Goal: Use online tool/utility: Utilize a website feature to perform a specific function

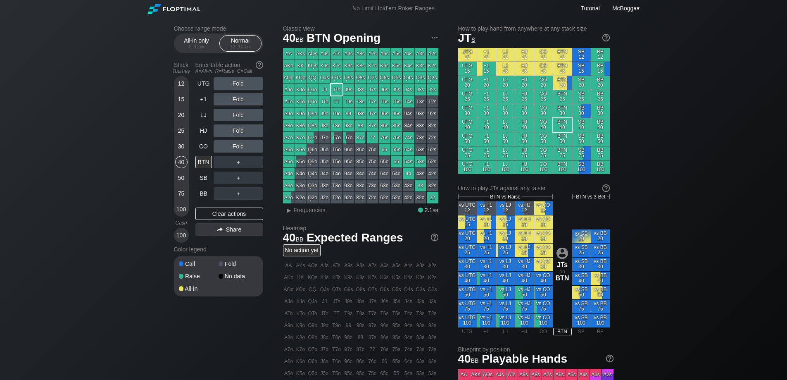
drag, startPoint x: 182, startPoint y: 161, endPoint x: 191, endPoint y: 141, distance: 21.6
click at [181, 161] on div "40" at bounding box center [181, 162] width 12 height 12
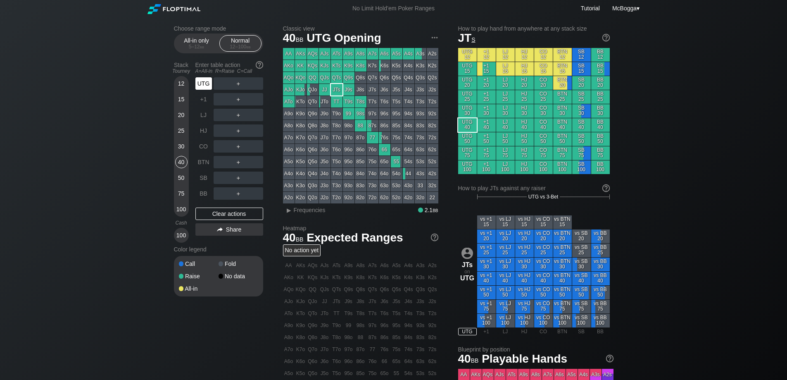
click at [207, 82] on div "UTG" at bounding box center [204, 83] width 17 height 12
click at [234, 84] on div "＋" at bounding box center [239, 83] width 50 height 12
click at [237, 84] on div "R ✕" at bounding box center [238, 83] width 16 height 12
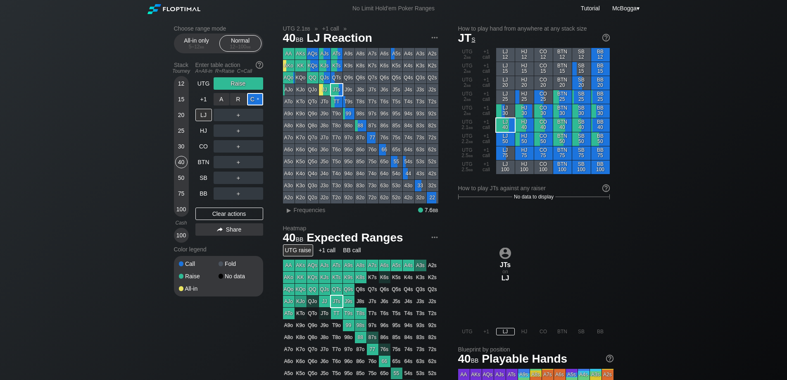
click at [254, 97] on div "C ✕" at bounding box center [255, 99] width 16 height 12
click at [234, 177] on div "R ✕" at bounding box center [238, 178] width 16 height 12
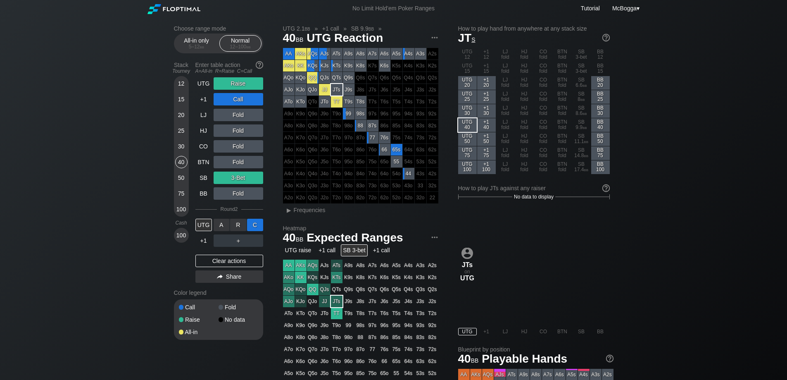
click at [254, 225] on div "C ✕" at bounding box center [255, 225] width 16 height 12
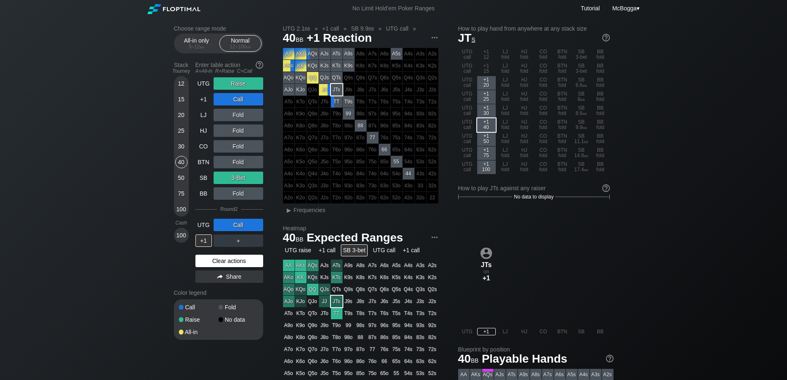
click at [248, 264] on div "Clear actions" at bounding box center [230, 261] width 68 height 12
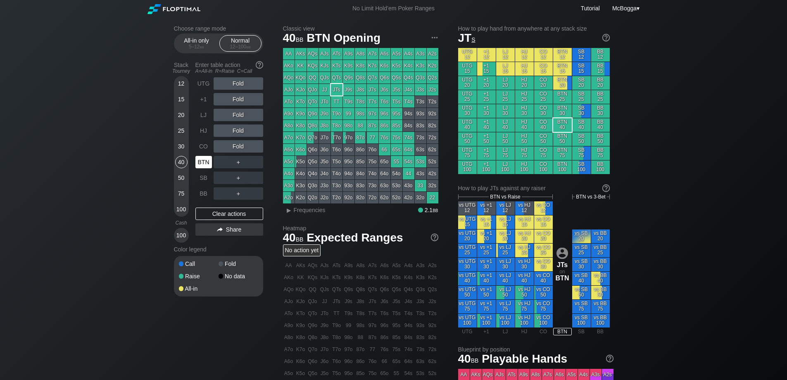
click at [200, 161] on div "BTN" at bounding box center [204, 162] width 17 height 12
click at [179, 191] on div "75" at bounding box center [181, 193] width 12 height 12
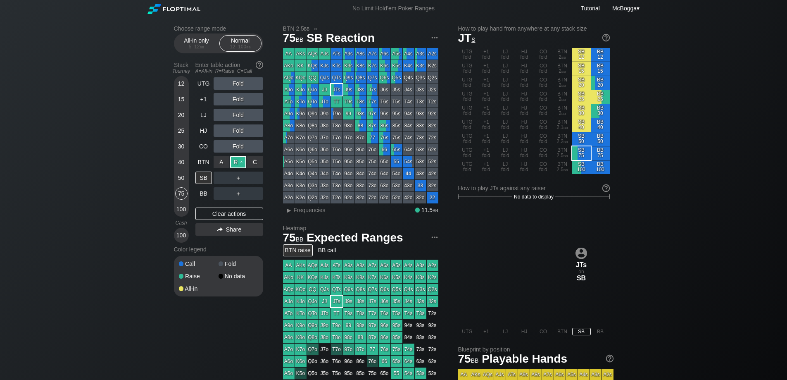
click at [238, 165] on div "R ✕" at bounding box center [238, 162] width 16 height 12
click at [176, 117] on div "20" at bounding box center [181, 115] width 12 height 12
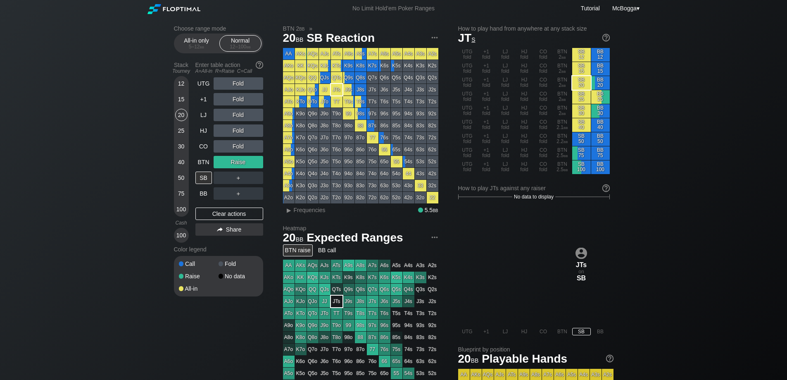
click at [238, 179] on div "＋" at bounding box center [239, 178] width 50 height 12
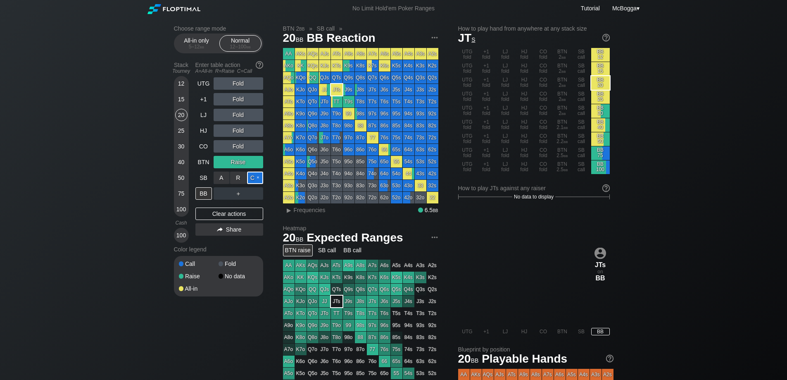
click at [249, 179] on div "C ✕" at bounding box center [255, 178] width 16 height 12
click at [254, 196] on div "C ✕" at bounding box center [255, 193] width 16 height 12
click at [243, 216] on div "Clear actions" at bounding box center [230, 214] width 68 height 12
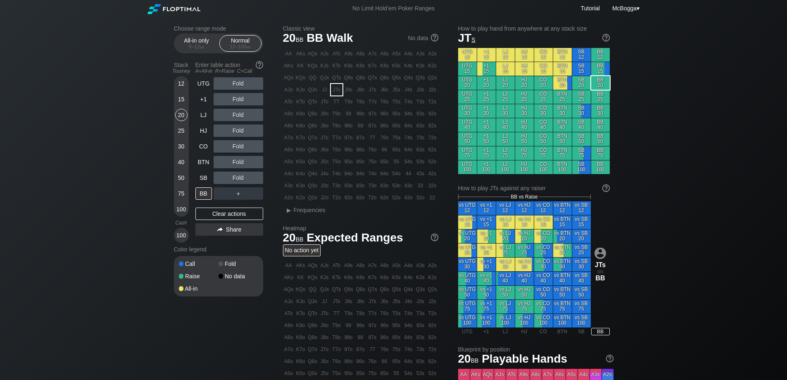
click at [179, 190] on div "75" at bounding box center [181, 193] width 12 height 12
click at [236, 85] on div "Fold" at bounding box center [239, 83] width 50 height 12
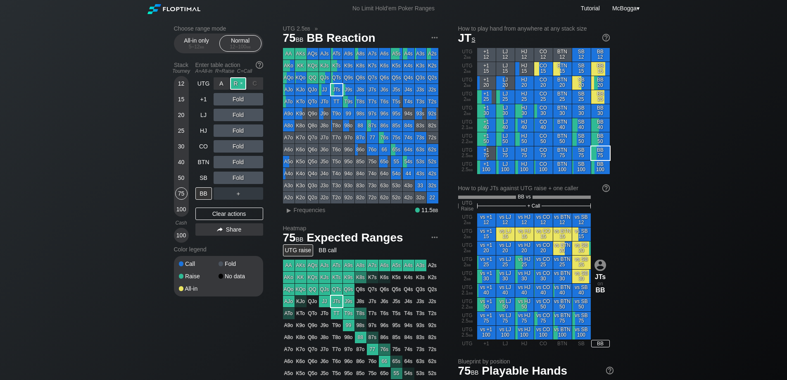
click at [238, 85] on div "R ✕" at bounding box center [238, 83] width 16 height 12
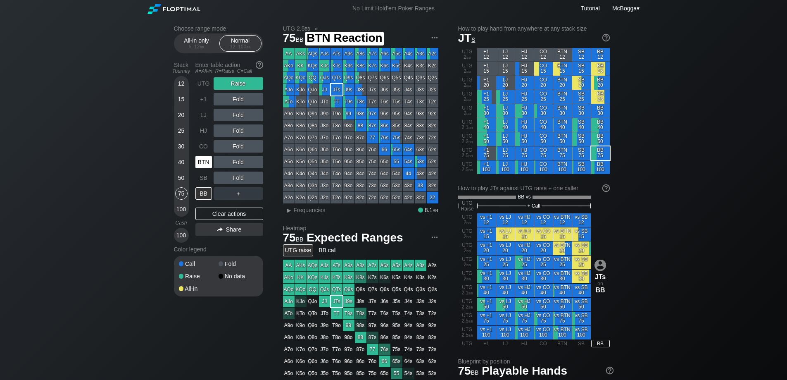
click at [208, 167] on div "BTN" at bounding box center [204, 162] width 17 height 12
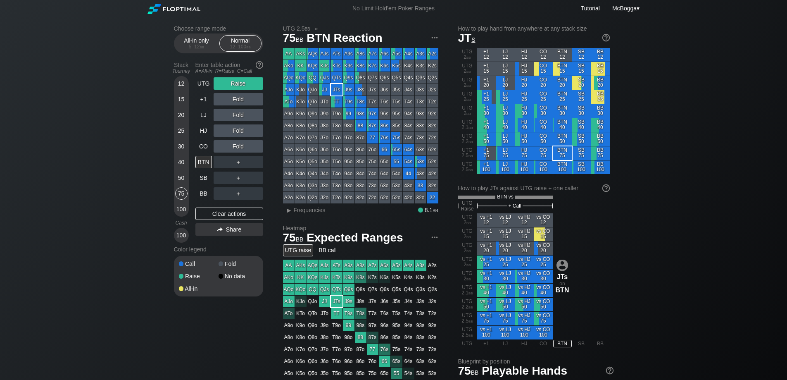
click at [189, 160] on div "Stack Tourney Enter table action A=All-in R=Raise C=Call [PHONE_NUMBER] [PHONE_…" at bounding box center [218, 150] width 89 height 184
click at [186, 162] on div "40" at bounding box center [181, 162] width 12 height 12
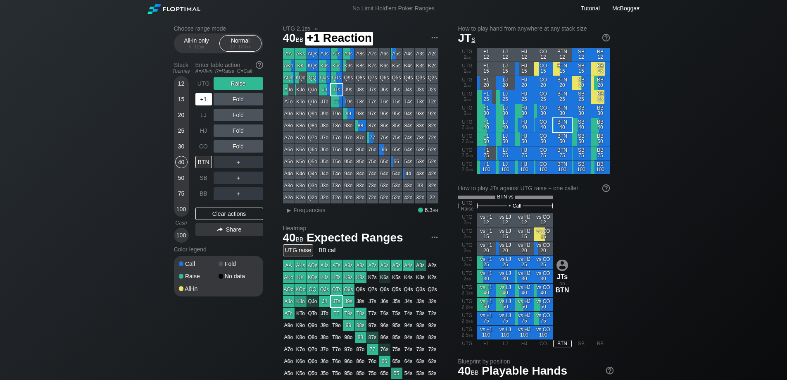
click at [211, 101] on div "+1" at bounding box center [204, 99] width 17 height 12
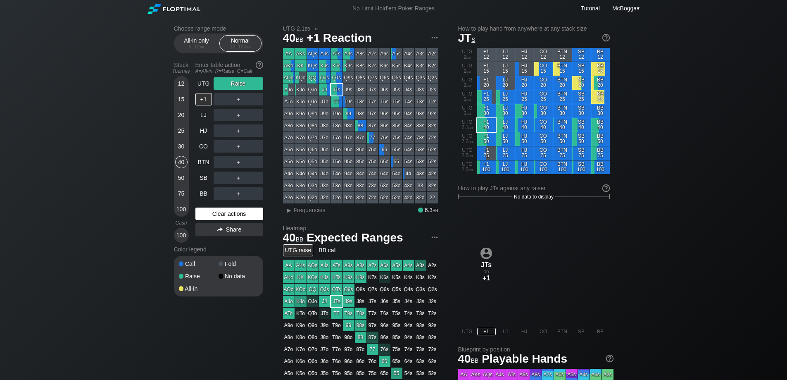
drag, startPoint x: 246, startPoint y: 210, endPoint x: 241, endPoint y: 208, distance: 5.4
click at [245, 210] on div "Clear actions" at bounding box center [230, 214] width 68 height 12
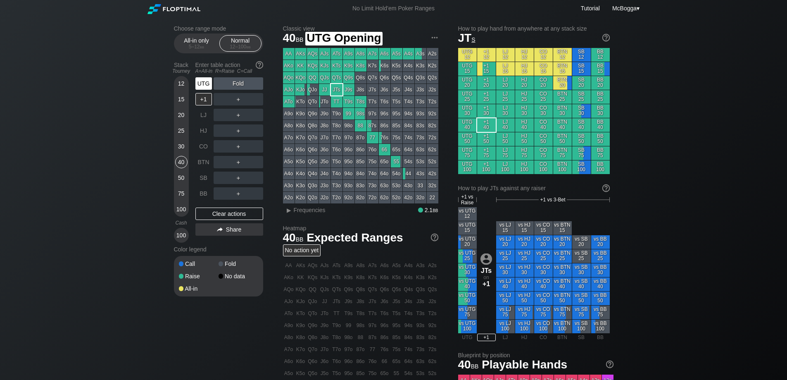
click at [204, 85] on div "UTG" at bounding box center [204, 83] width 17 height 12
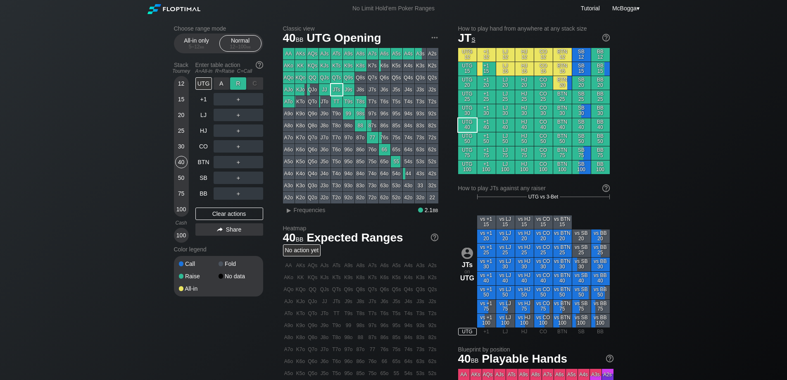
click at [236, 84] on div "R ✕" at bounding box center [238, 83] width 16 height 12
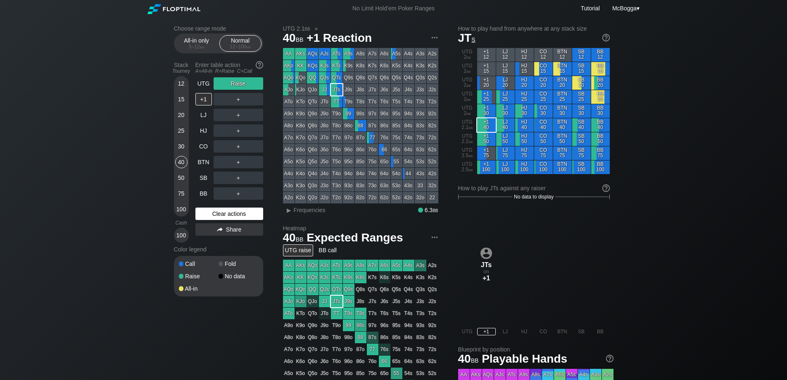
click at [258, 213] on div "Clear actions" at bounding box center [230, 214] width 68 height 12
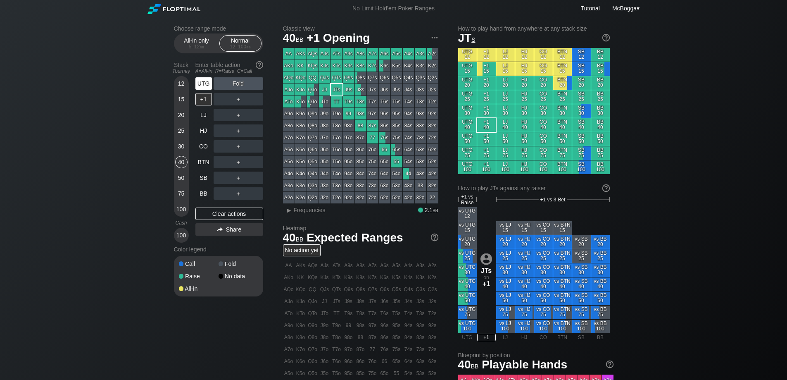
click at [205, 86] on div "UTG" at bounding box center [204, 83] width 17 height 12
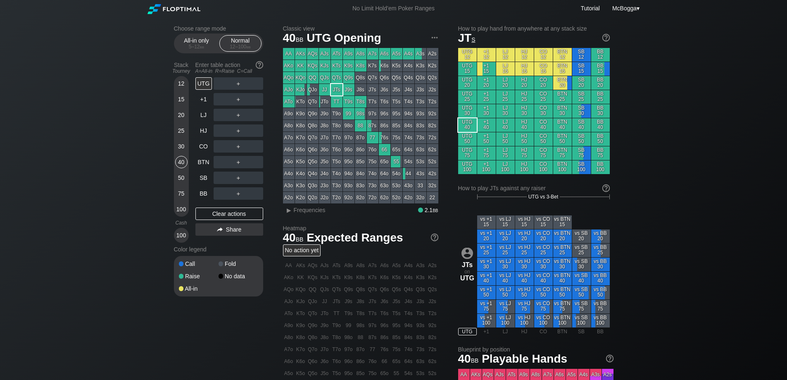
click at [238, 82] on div "＋" at bounding box center [239, 83] width 50 height 12
click at [240, 83] on div "R ✕" at bounding box center [238, 83] width 16 height 12
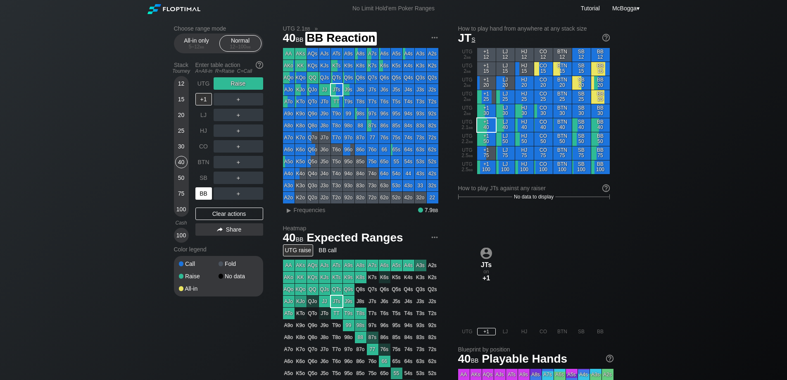
click at [204, 193] on div "BB" at bounding box center [204, 193] width 17 height 12
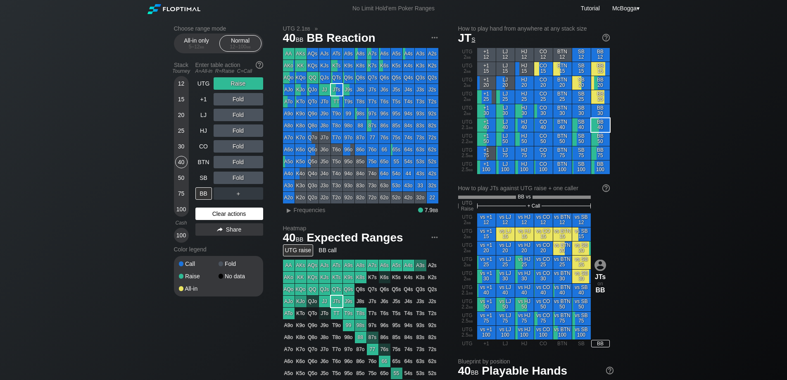
click at [218, 213] on div "Clear actions" at bounding box center [230, 214] width 68 height 12
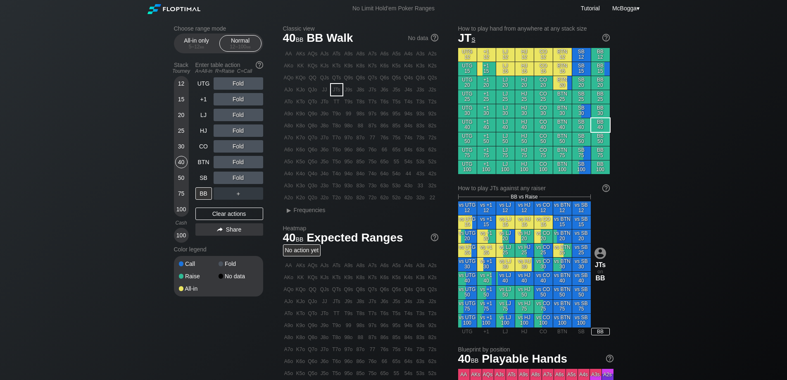
click at [181, 146] on div "30" at bounding box center [181, 146] width 12 height 12
click at [180, 161] on div "40" at bounding box center [181, 162] width 12 height 12
click at [241, 99] on div "R ✕" at bounding box center [238, 99] width 16 height 12
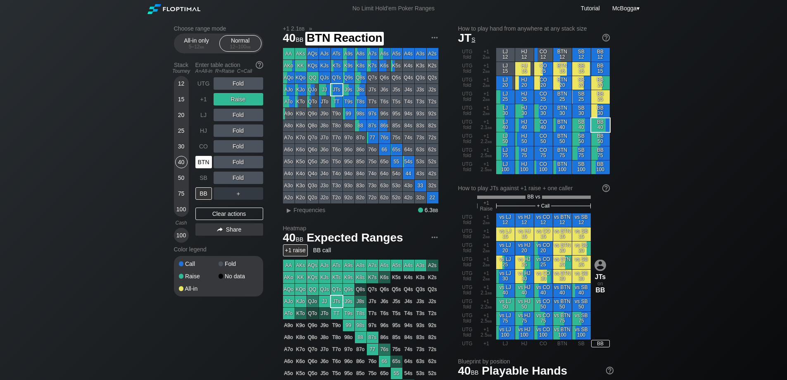
click at [207, 163] on div "BTN" at bounding box center [204, 162] width 17 height 12
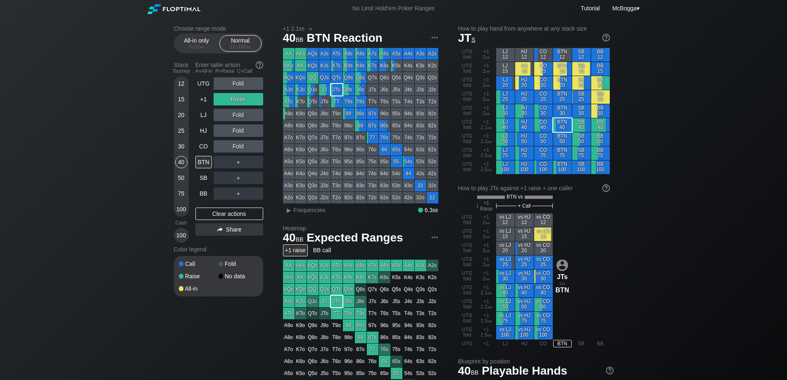
click at [181, 191] on div "75" at bounding box center [181, 193] width 12 height 12
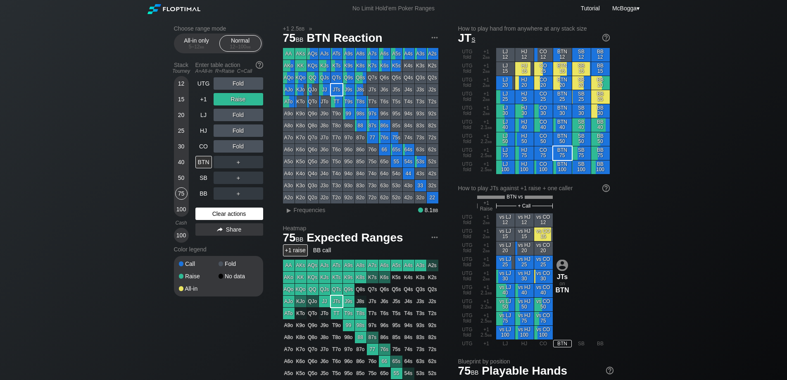
click at [236, 212] on div "Clear actions" at bounding box center [230, 214] width 68 height 12
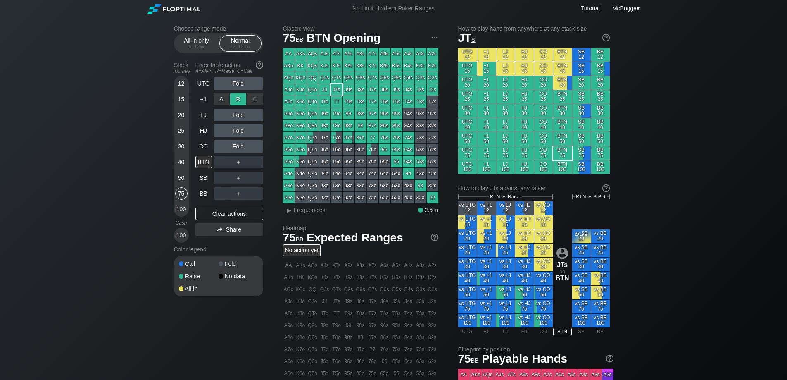
click at [240, 102] on div "R ✕" at bounding box center [238, 99] width 16 height 12
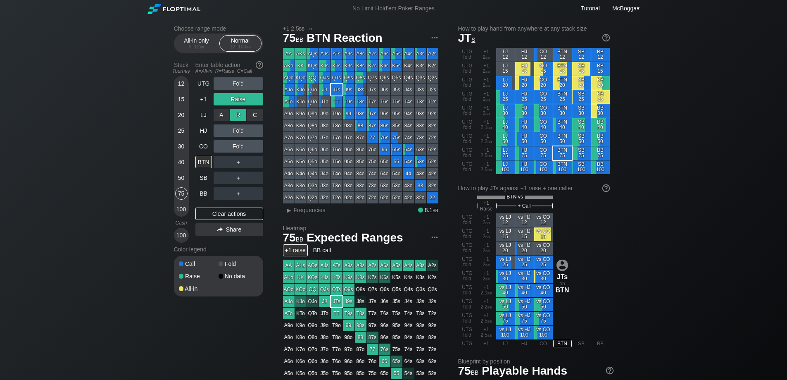
click at [241, 117] on div "R ✕" at bounding box center [238, 115] width 16 height 12
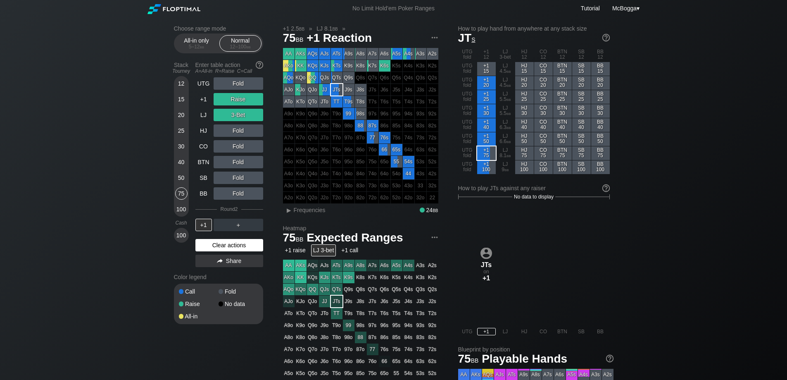
click at [237, 243] on div "Clear actions" at bounding box center [230, 245] width 68 height 12
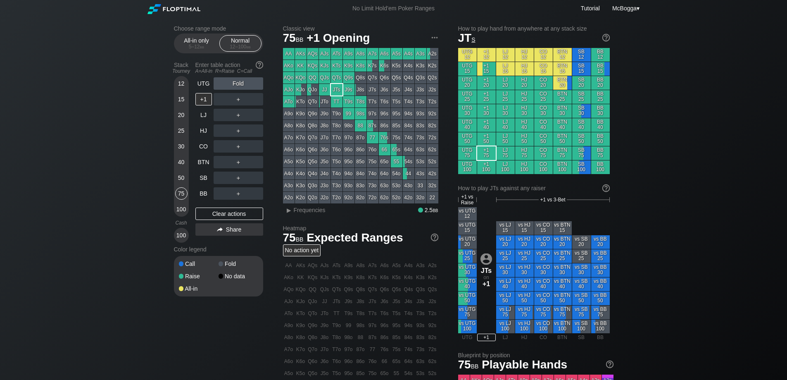
click at [241, 82] on div "Fold" at bounding box center [239, 83] width 50 height 12
click at [240, 82] on div "R ✕" at bounding box center [238, 83] width 16 height 12
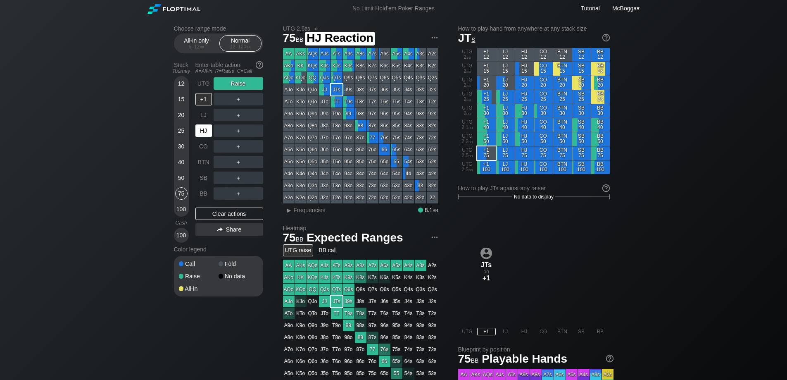
click at [203, 128] on div "HJ" at bounding box center [204, 130] width 17 height 12
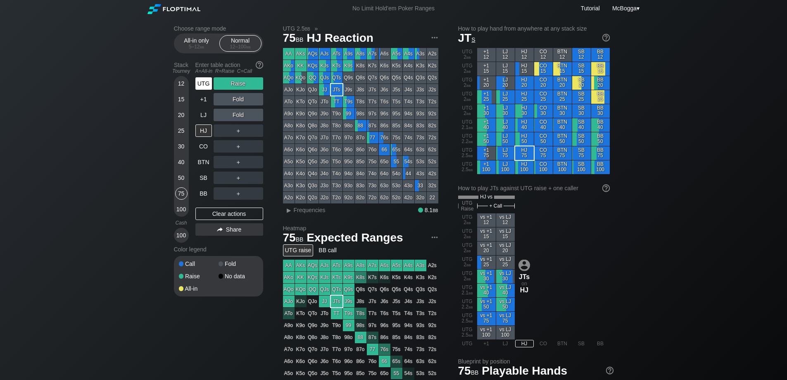
click at [205, 84] on div "UTG" at bounding box center [204, 83] width 17 height 12
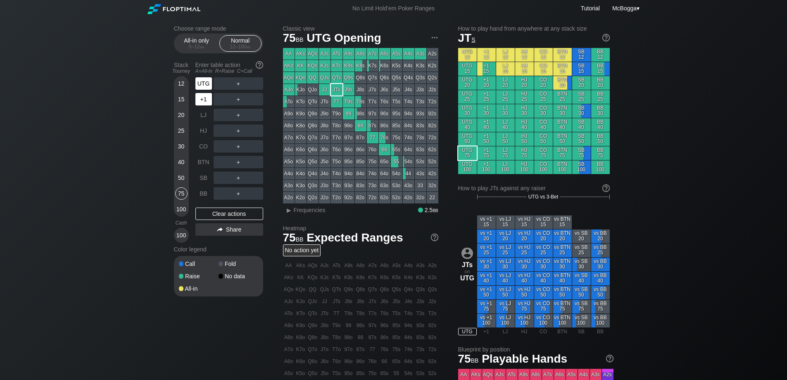
click at [206, 93] on div "+1" at bounding box center [204, 99] width 17 height 12
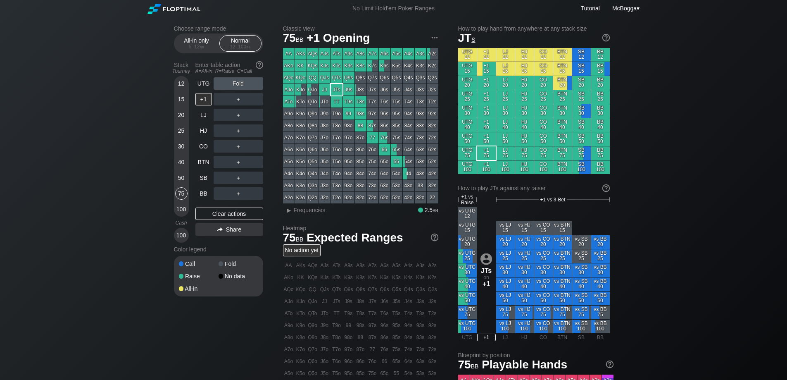
click at [179, 150] on div "30" at bounding box center [181, 146] width 12 height 12
click at [239, 127] on div "＋" at bounding box center [239, 130] width 50 height 12
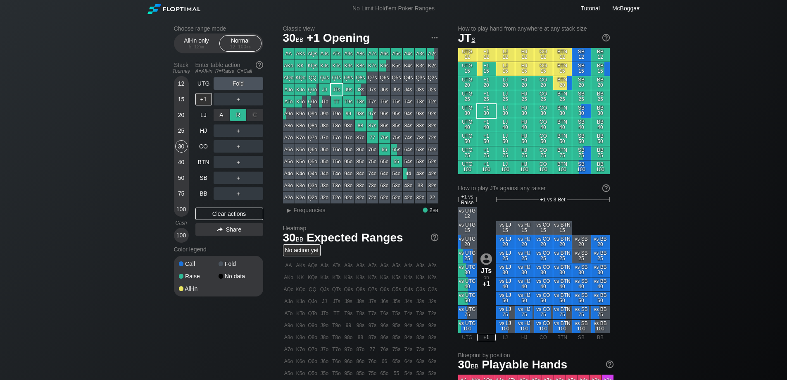
click at [240, 116] on div "R ✕" at bounding box center [238, 115] width 16 height 12
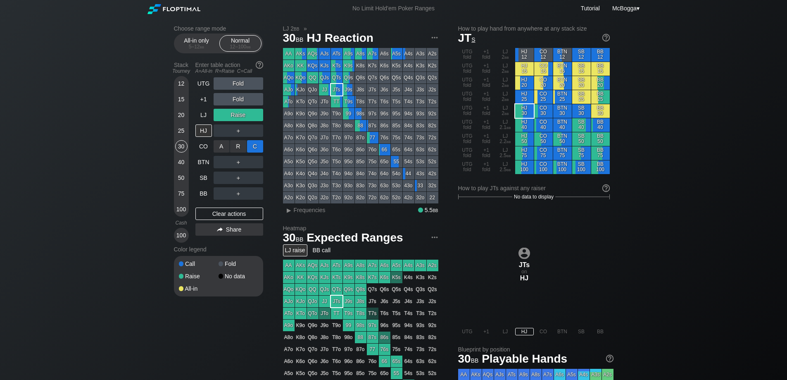
click at [254, 146] on div "C ✕" at bounding box center [255, 146] width 16 height 12
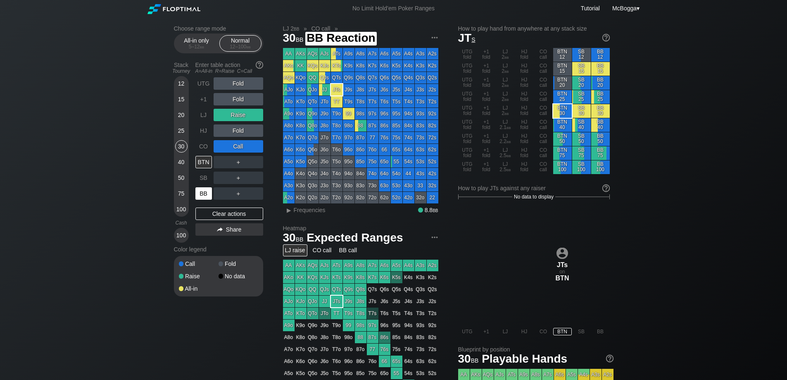
click at [200, 188] on div "BB" at bounding box center [204, 193] width 17 height 12
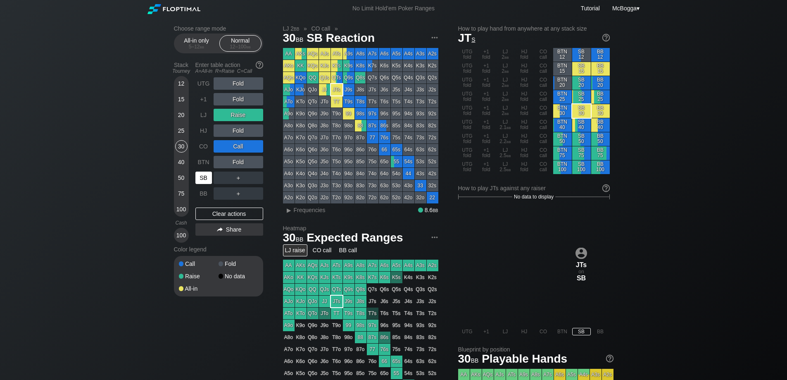
click at [200, 172] on div "SB" at bounding box center [204, 178] width 17 height 12
click at [228, 208] on div "Clear actions" at bounding box center [230, 214] width 68 height 12
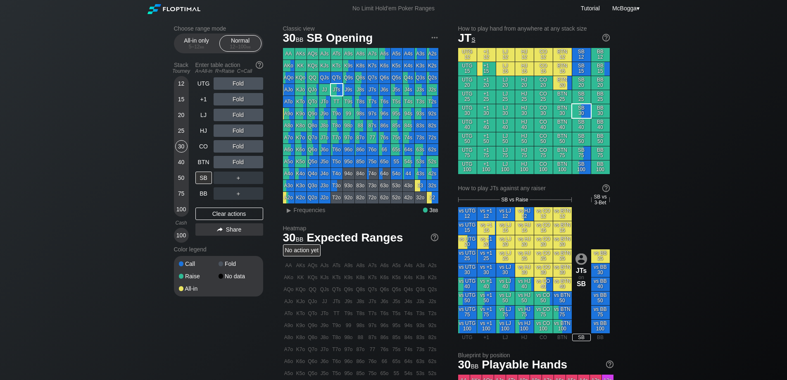
click at [236, 97] on div "Fold" at bounding box center [239, 99] width 50 height 12
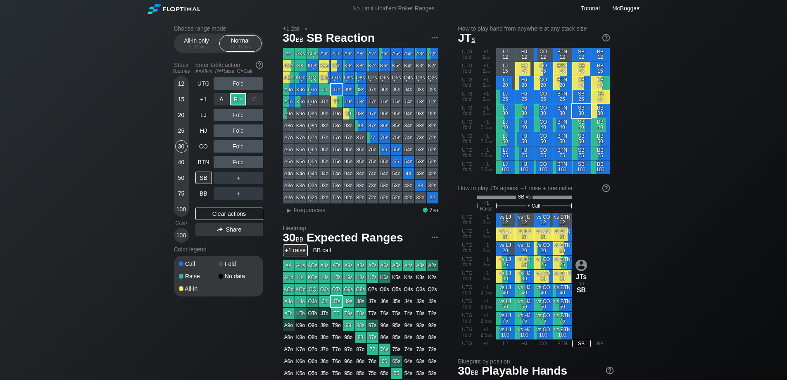
click at [239, 97] on div "R ✕" at bounding box center [238, 99] width 16 height 12
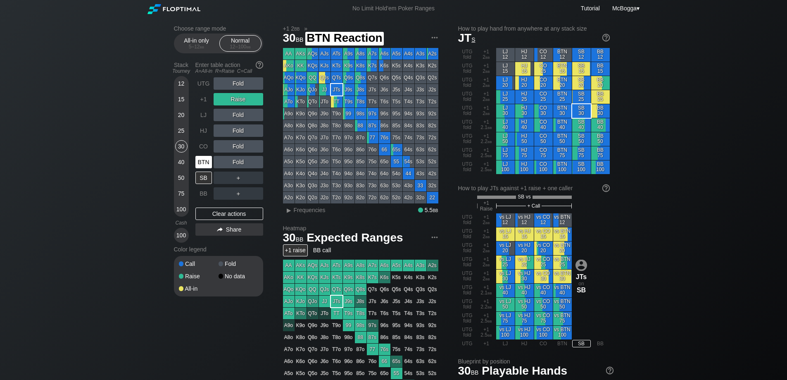
click at [205, 161] on div "BTN" at bounding box center [204, 162] width 17 height 12
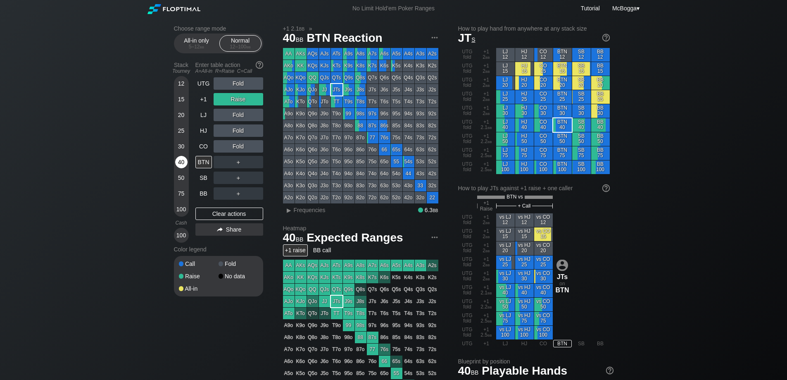
click at [181, 164] on div "40" at bounding box center [181, 162] width 12 height 12
click at [250, 215] on div "Clear actions" at bounding box center [230, 214] width 68 height 12
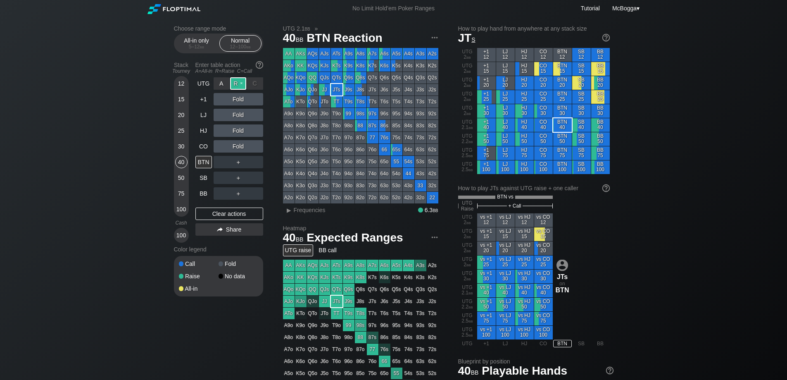
click at [243, 81] on div "R ✕" at bounding box center [238, 83] width 16 height 12
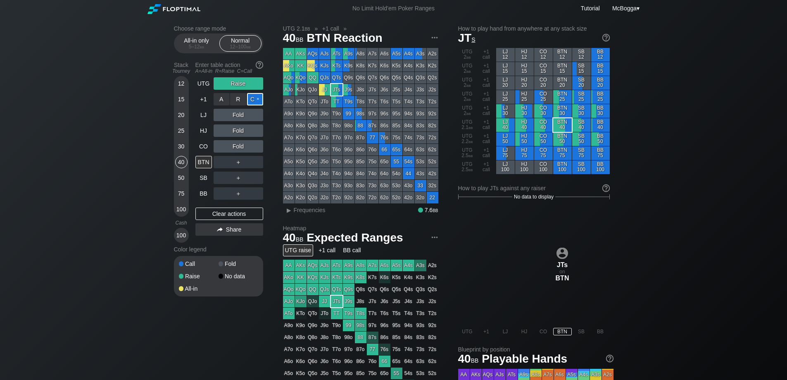
click at [253, 98] on div "C ✕" at bounding box center [255, 99] width 16 height 12
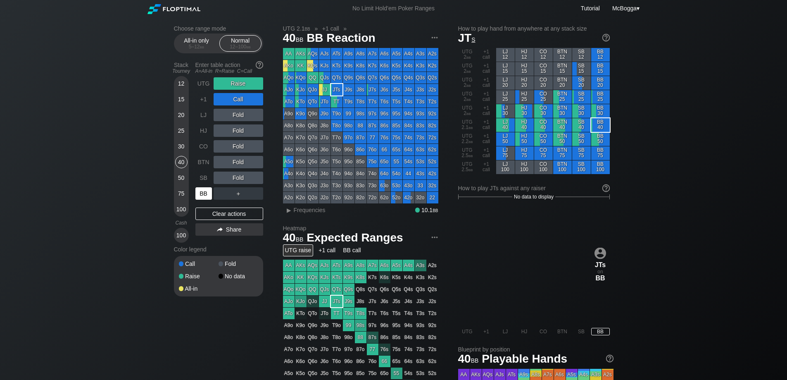
click at [200, 196] on div "BB" at bounding box center [204, 193] width 17 height 12
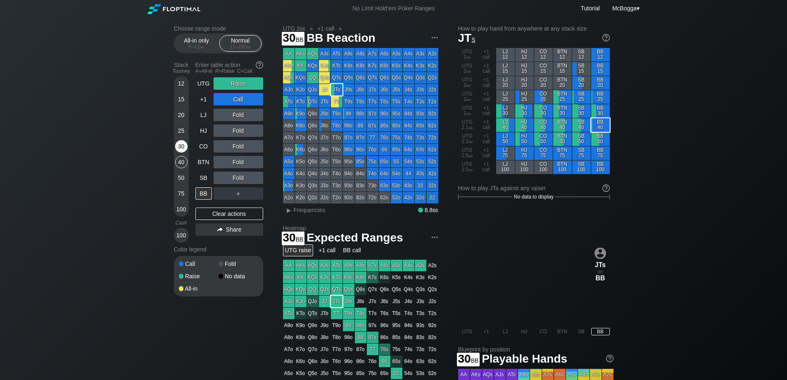
click at [181, 143] on div "30" at bounding box center [181, 146] width 12 height 12
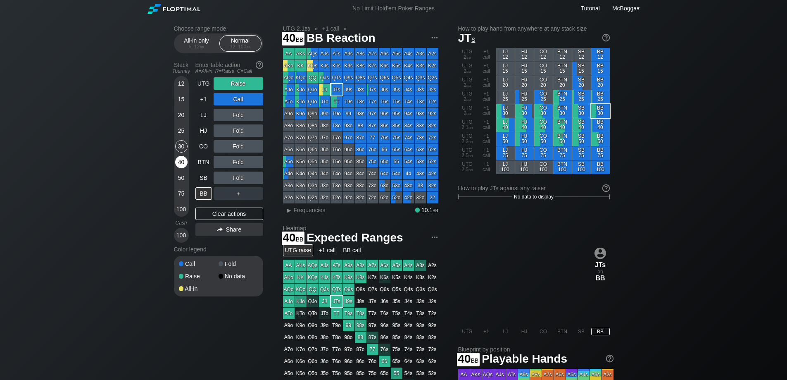
click at [181, 161] on div "40" at bounding box center [181, 162] width 12 height 12
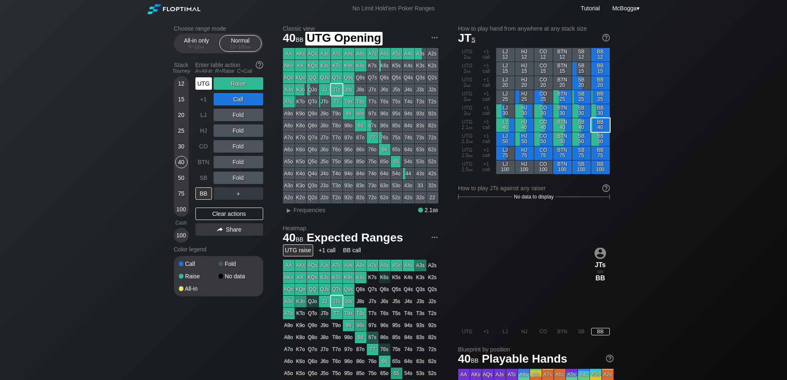
click at [204, 78] on div "UTG" at bounding box center [204, 83] width 17 height 12
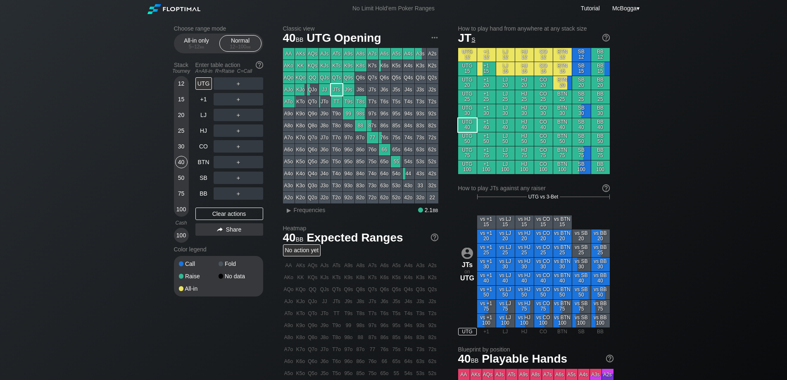
click at [241, 81] on div "＋" at bounding box center [239, 83] width 50 height 12
click at [241, 81] on div "R ✕" at bounding box center [238, 83] width 16 height 12
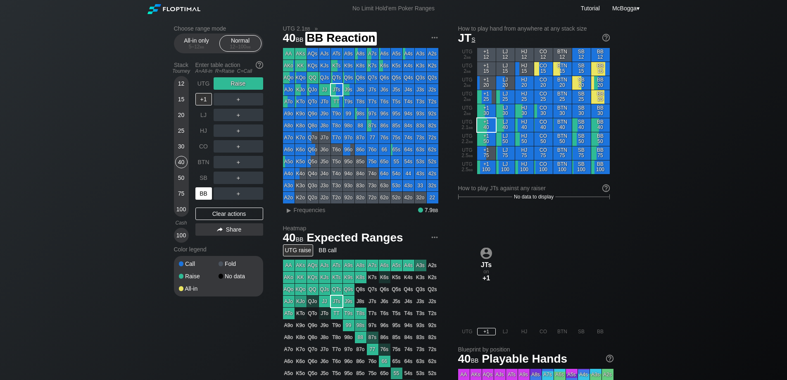
click at [207, 194] on div "BB" at bounding box center [204, 193] width 17 height 12
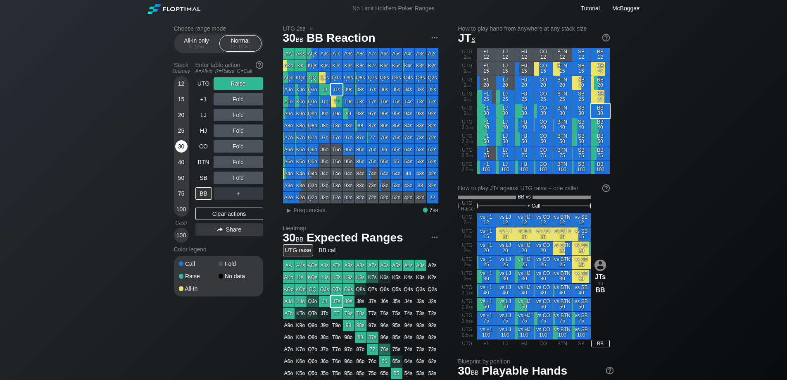
click at [180, 147] on div "30" at bounding box center [181, 146] width 12 height 12
click at [233, 215] on div "Clear actions" at bounding box center [230, 214] width 68 height 12
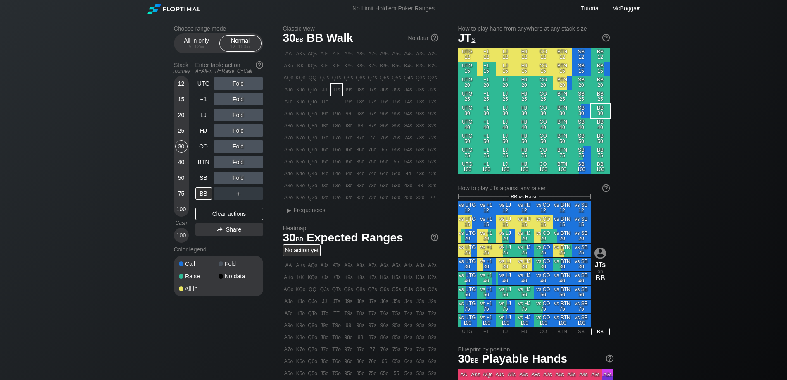
click at [239, 146] on div "Fold" at bounding box center [239, 146] width 50 height 12
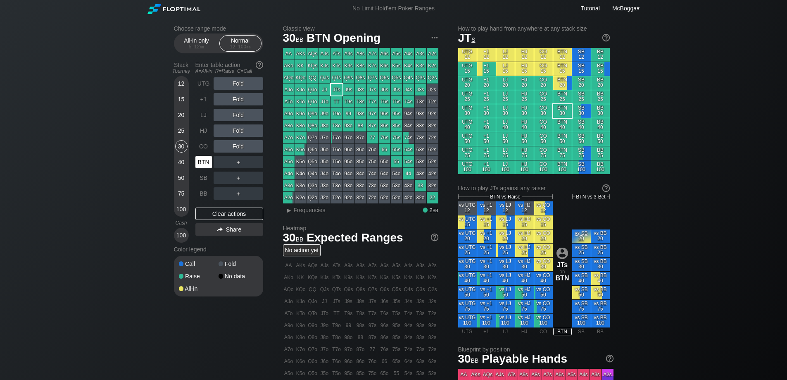
click at [208, 165] on div "BTN" at bounding box center [204, 162] width 17 height 12
click at [236, 148] on div "R ✕" at bounding box center [238, 146] width 16 height 12
